Goal: Find specific page/section: Find specific page/section

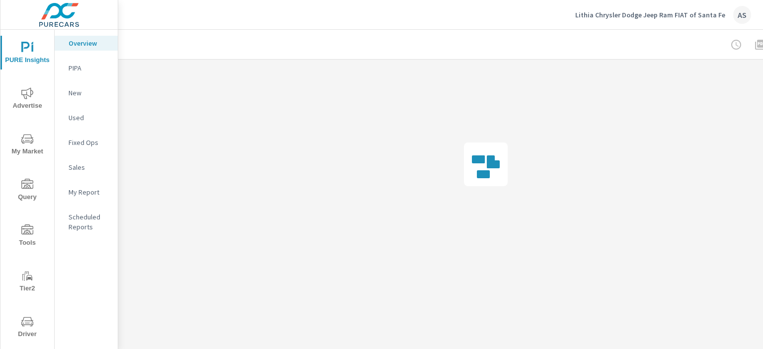
click at [21, 326] on icon "nav menu" at bounding box center [27, 322] width 12 height 12
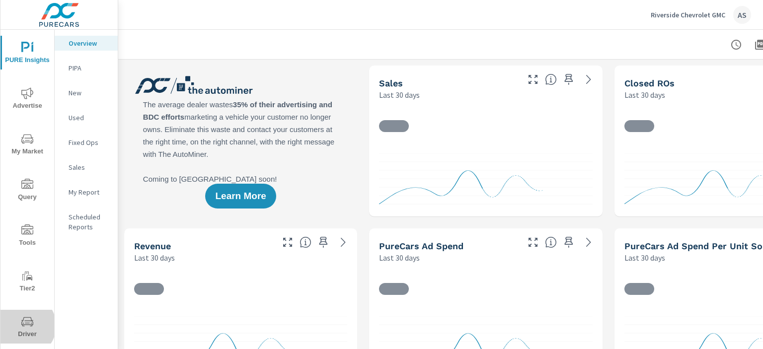
click at [23, 326] on icon "nav menu" at bounding box center [27, 322] width 12 height 12
